Goal: Book appointment/travel/reservation

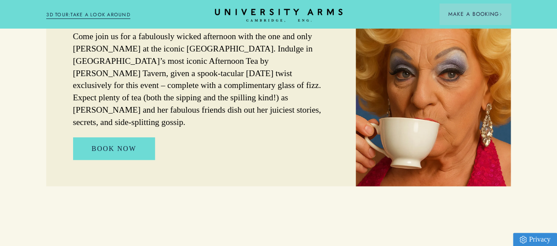
scroll to position [518, 0]
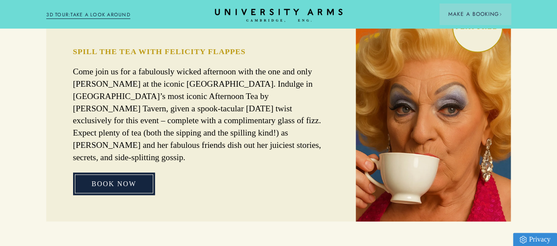
click at [121, 186] on link "BOOK NOW" at bounding box center [114, 184] width 82 height 22
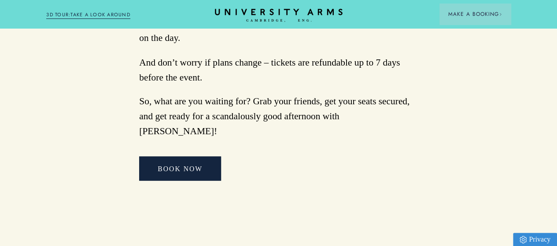
scroll to position [827, 0]
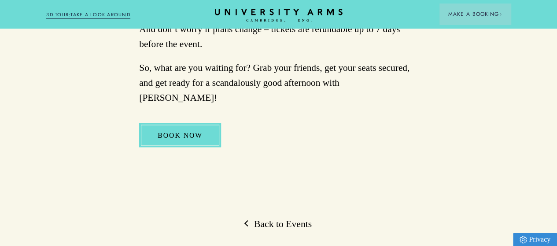
click at [197, 137] on link "BOOK NOW" at bounding box center [180, 135] width 82 height 25
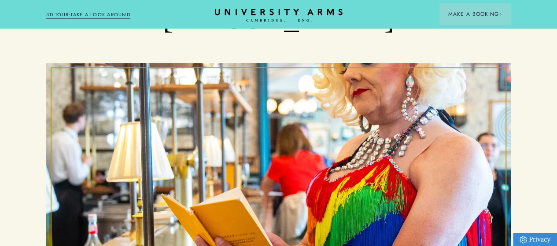
scroll to position [0, 0]
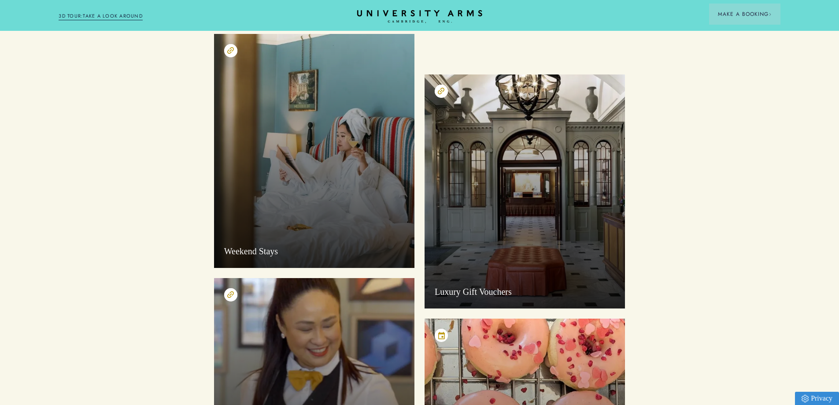
scroll to position [44, 0]
